Goal: Task Accomplishment & Management: Use online tool/utility

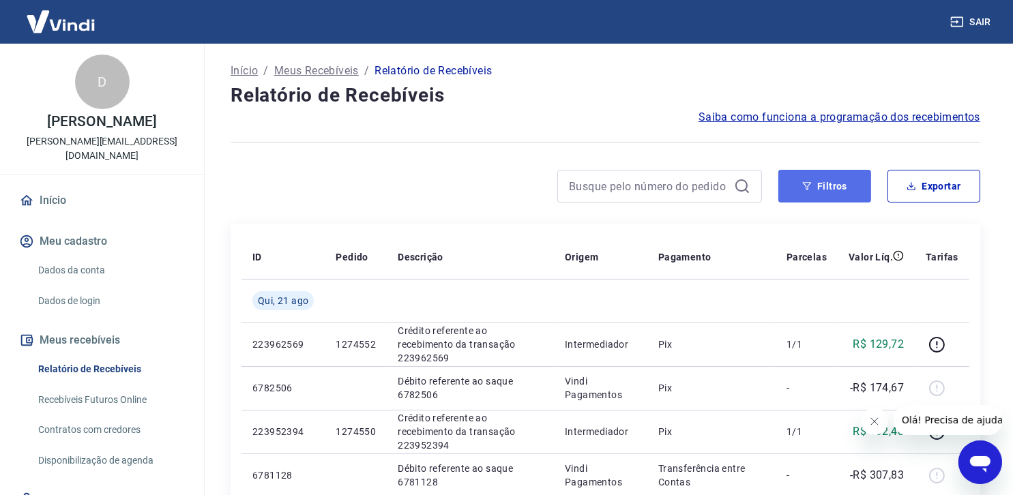
click at [842, 187] on button "Filtros" at bounding box center [824, 186] width 93 height 33
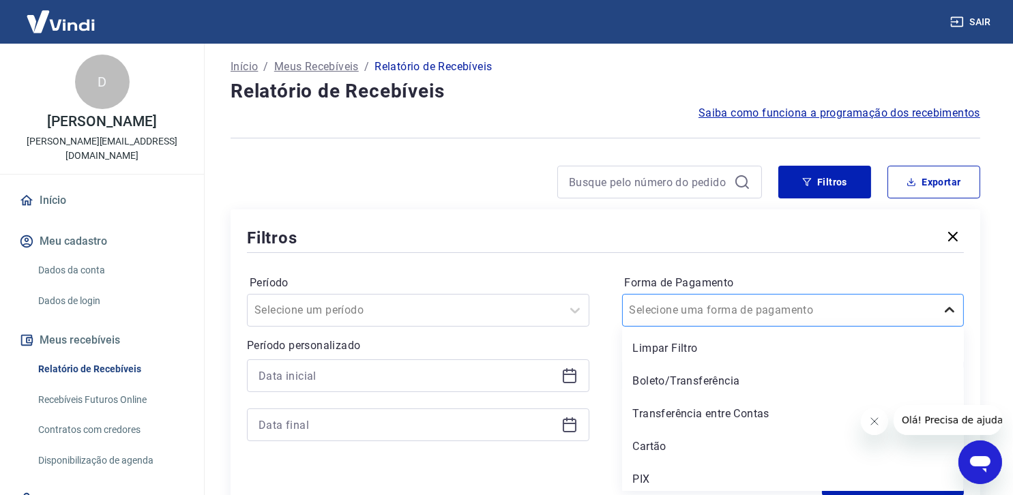
click at [951, 321] on div at bounding box center [949, 310] width 27 height 27
click at [694, 449] on div "Cartão" at bounding box center [793, 446] width 342 height 27
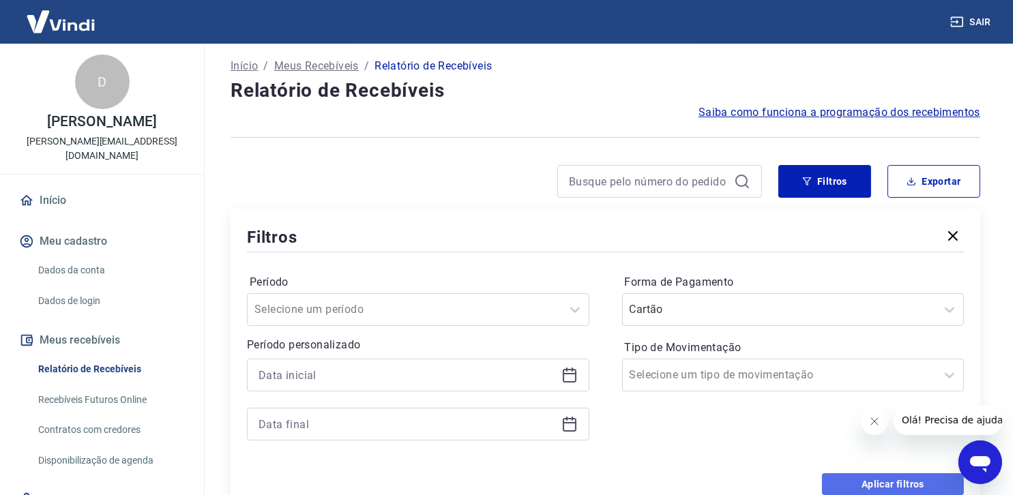
click at [892, 482] on button "Aplicar filtros" at bounding box center [893, 484] width 142 height 22
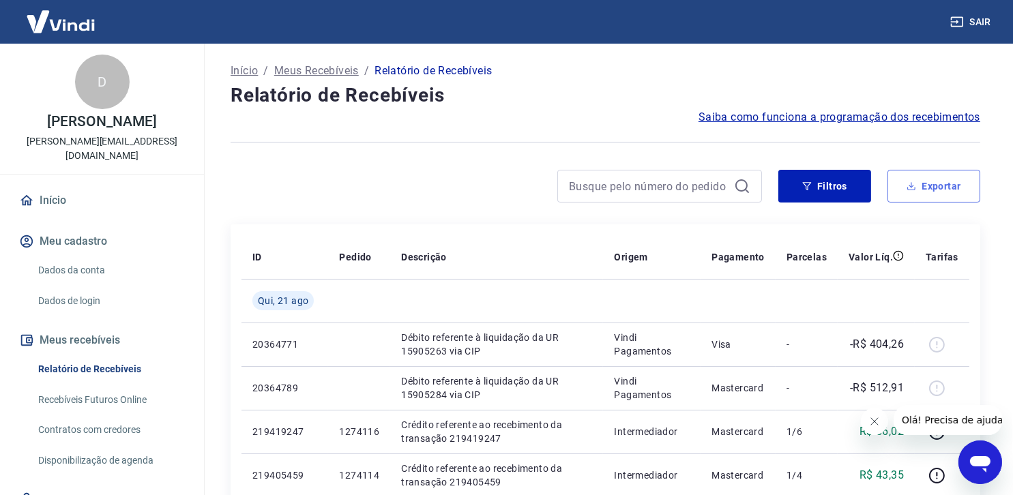
click at [950, 186] on button "Exportar" at bounding box center [934, 186] width 93 height 33
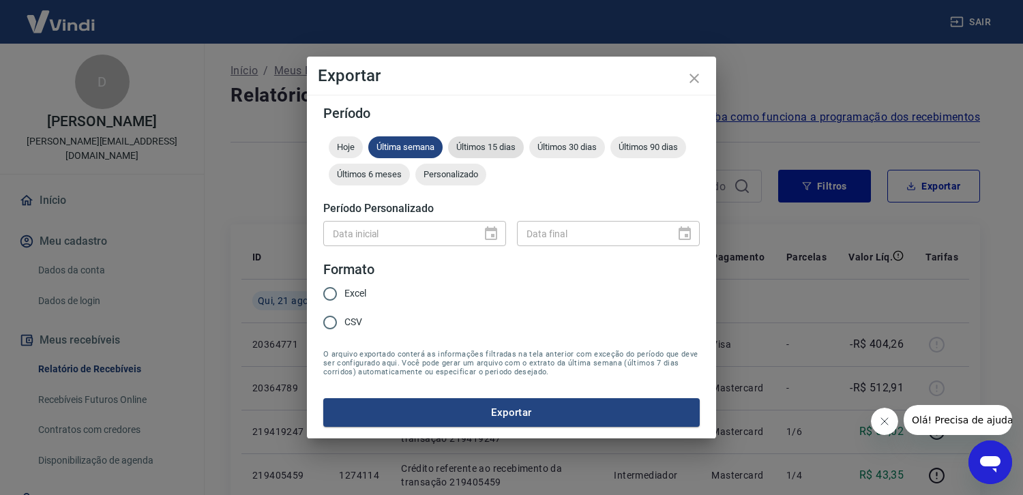
click at [495, 145] on span "Últimos 15 dias" at bounding box center [486, 147] width 76 height 10
click at [326, 293] on input "Excel" at bounding box center [330, 294] width 29 height 29
radio input "true"
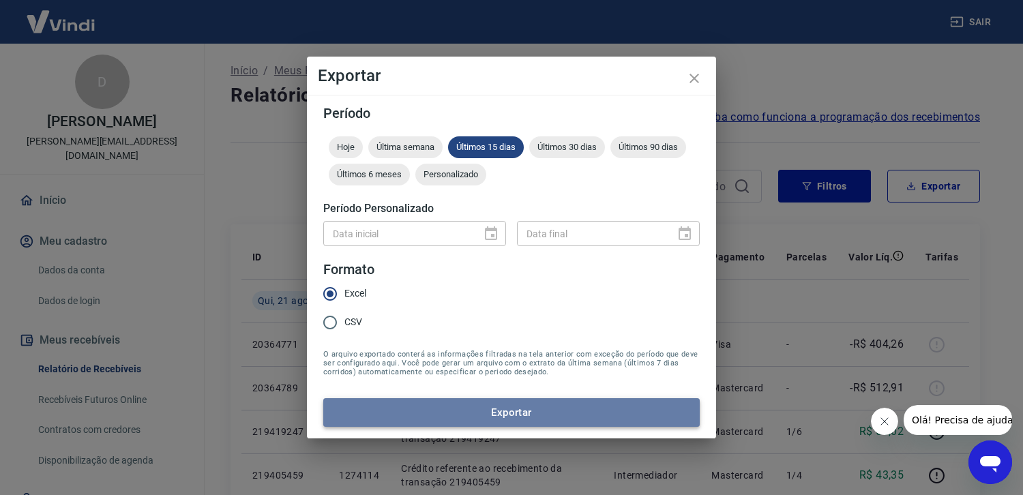
click at [519, 413] on button "Exportar" at bounding box center [511, 412] width 377 height 29
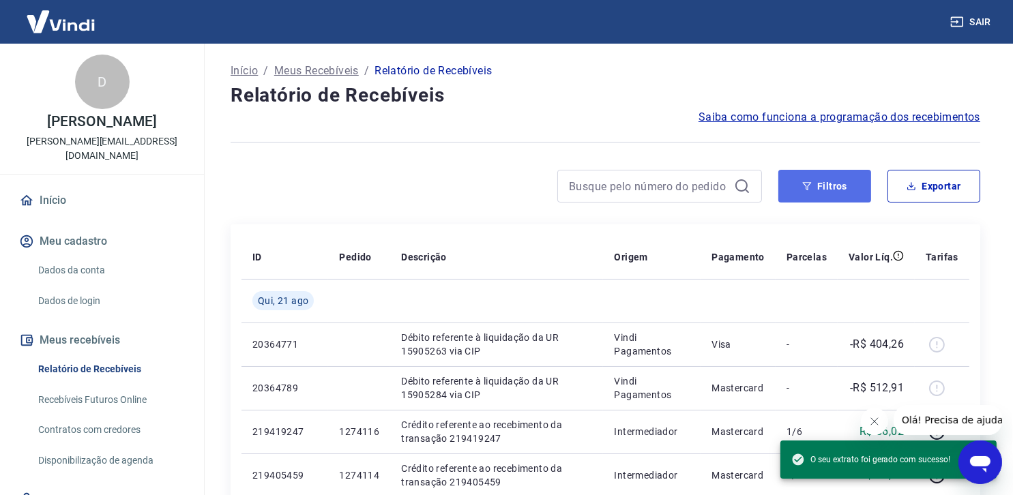
click at [852, 181] on button "Filtros" at bounding box center [824, 186] width 93 height 33
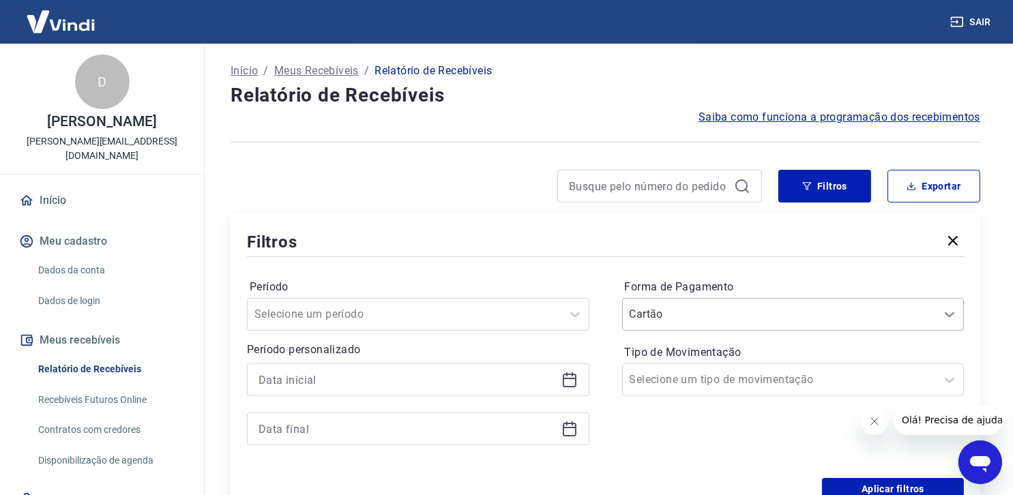
click at [947, 314] on icon at bounding box center [949, 314] width 16 height 16
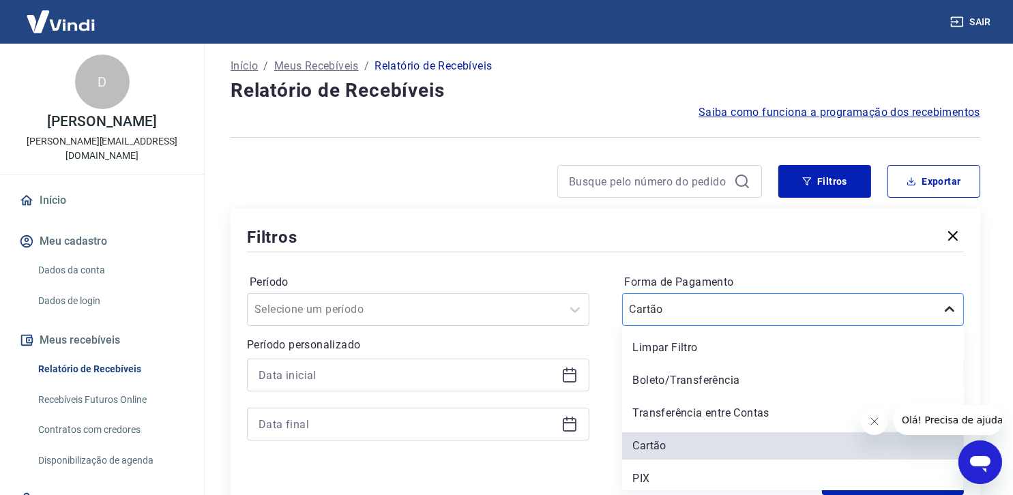
scroll to position [5, 0]
click at [753, 474] on div "PIX" at bounding box center [793, 478] width 342 height 27
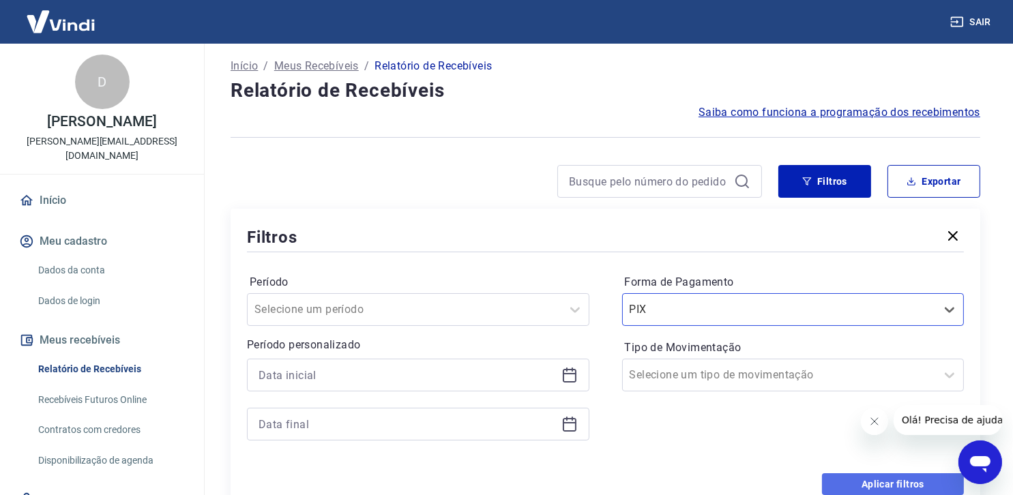
click at [894, 480] on button "Aplicar filtros" at bounding box center [893, 484] width 142 height 22
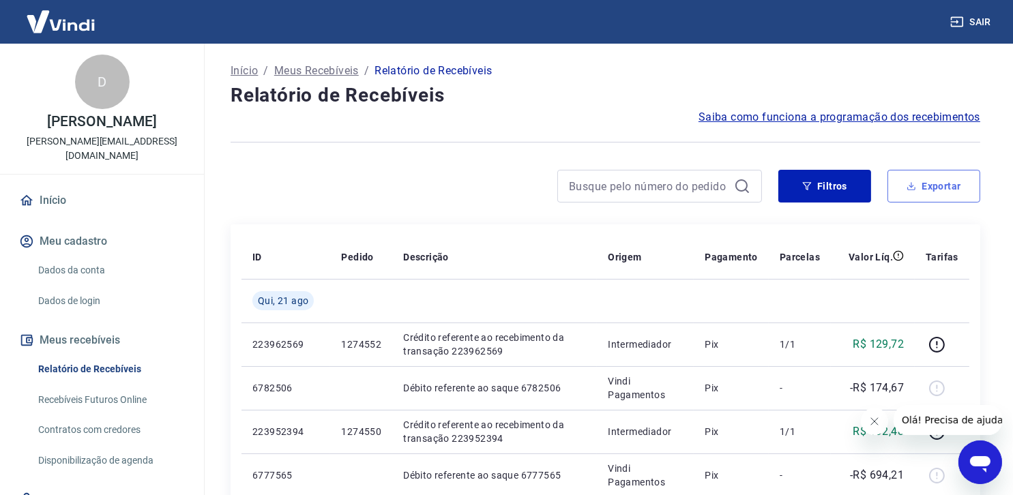
click at [941, 184] on button "Exportar" at bounding box center [934, 186] width 93 height 33
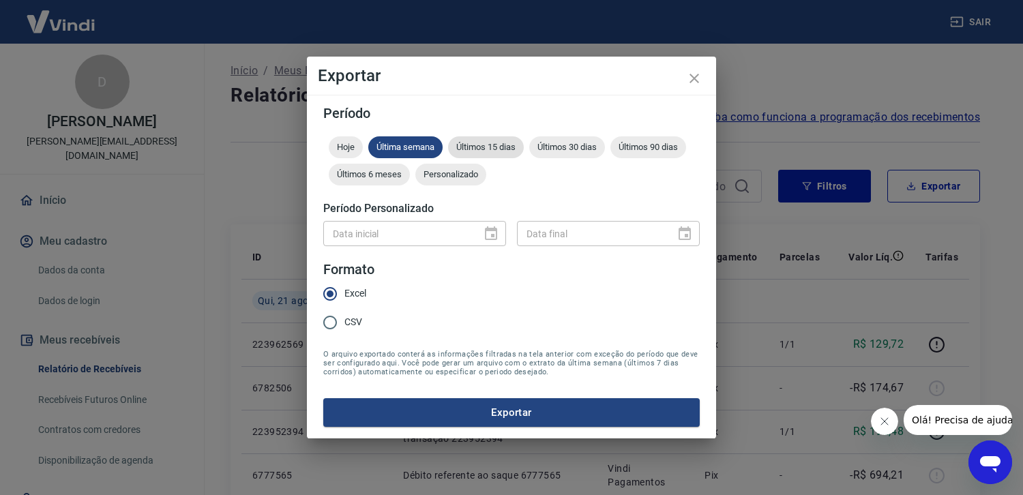
click at [482, 145] on span "Últimos 15 dias" at bounding box center [486, 147] width 76 height 10
click at [540, 411] on button "Exportar" at bounding box center [511, 412] width 377 height 29
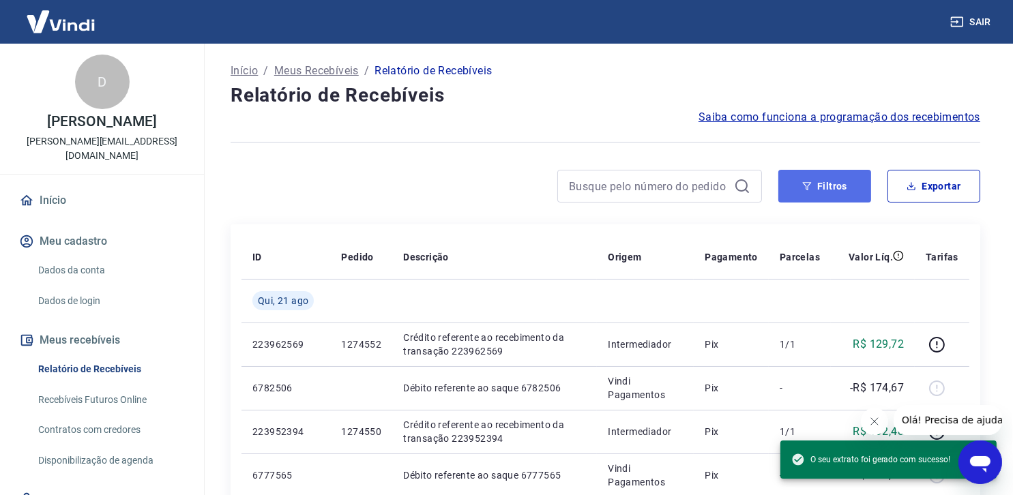
click at [828, 175] on button "Filtros" at bounding box center [824, 186] width 93 height 33
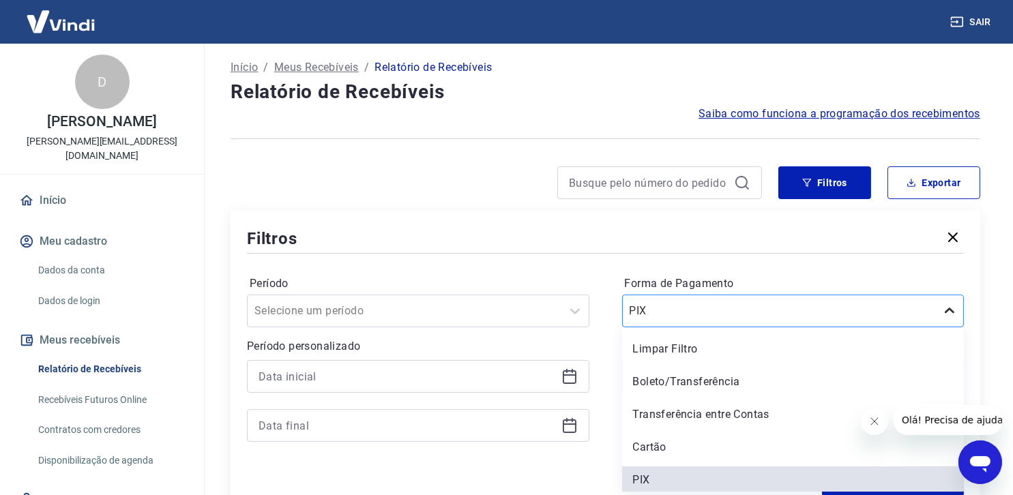
click at [951, 316] on icon at bounding box center [949, 311] width 16 height 16
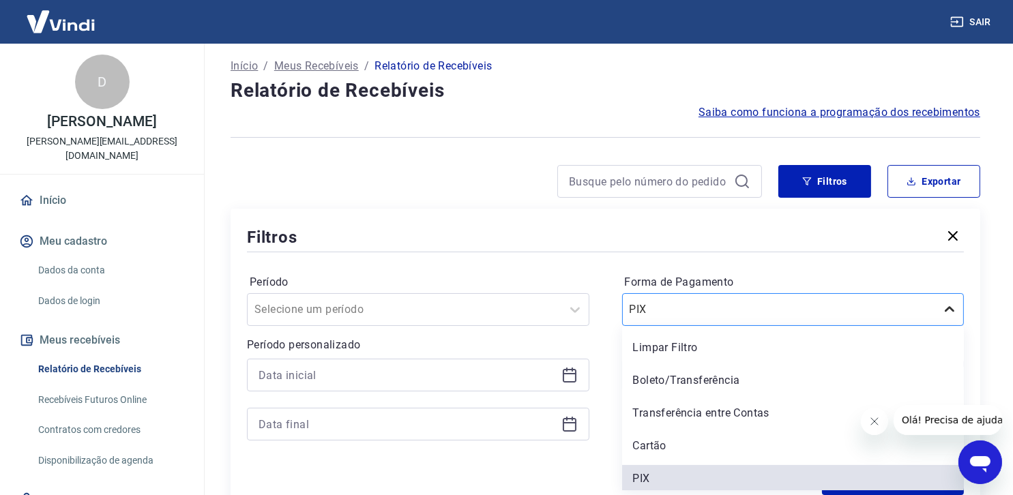
scroll to position [5, 0]
drag, startPoint x: 832, startPoint y: 447, endPoint x: 858, endPoint y: 452, distance: 26.5
click at [836, 445] on div "Cartão" at bounding box center [793, 446] width 342 height 27
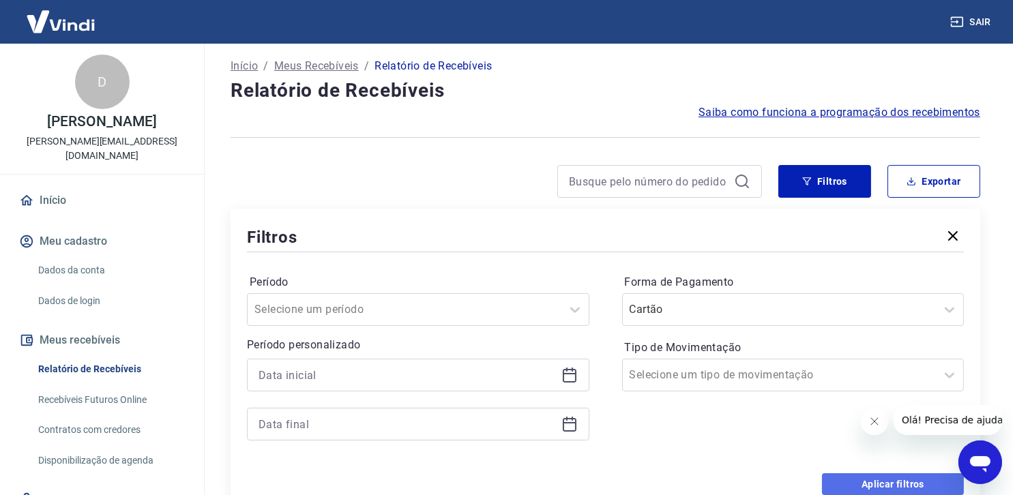
click at [895, 477] on button "Aplicar filtros" at bounding box center [893, 484] width 142 height 22
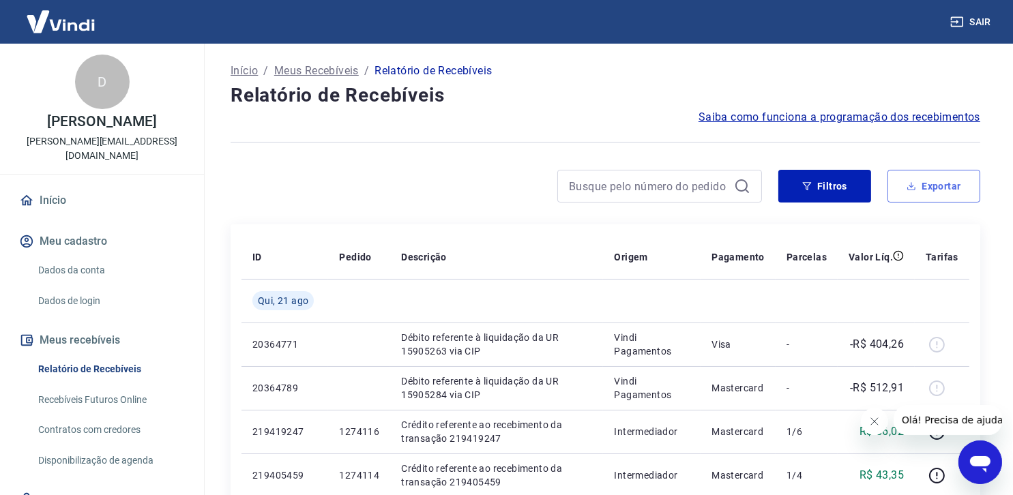
click at [936, 186] on button "Exportar" at bounding box center [934, 186] width 93 height 33
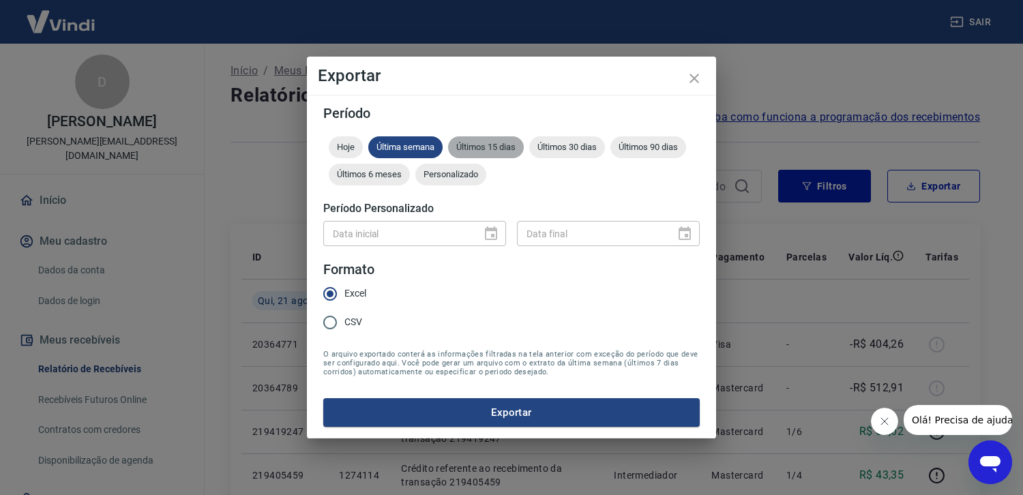
click at [497, 152] on span "Últimos 15 dias" at bounding box center [486, 147] width 76 height 10
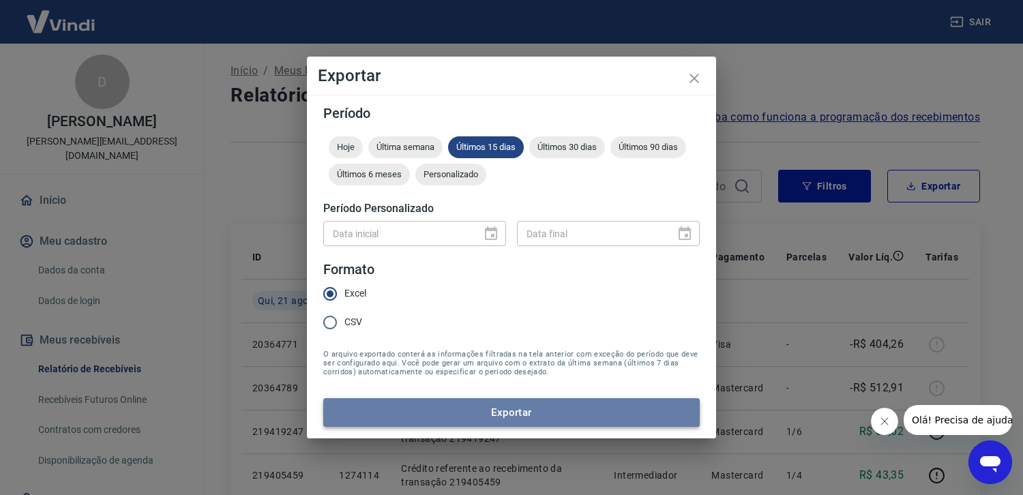
click at [521, 407] on button "Exportar" at bounding box center [511, 412] width 377 height 29
